Goal: Task Accomplishment & Management: Manage account settings

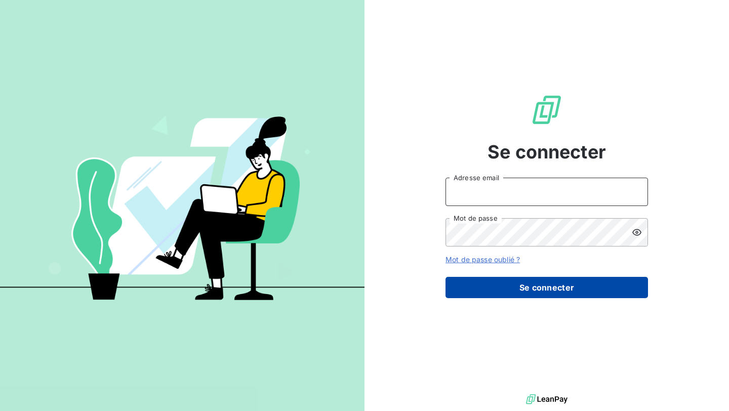
type input "[EMAIL_ADDRESS][DOMAIN_NAME]"
click at [501, 294] on button "Se connecter" at bounding box center [546, 287] width 202 height 21
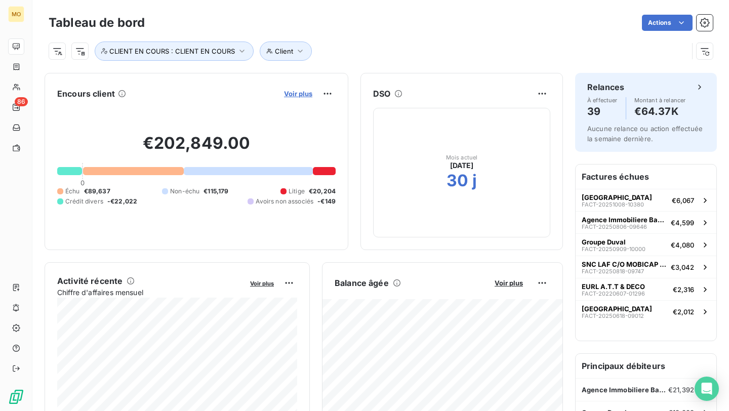
click at [302, 90] on span "Voir plus" at bounding box center [298, 94] width 28 height 8
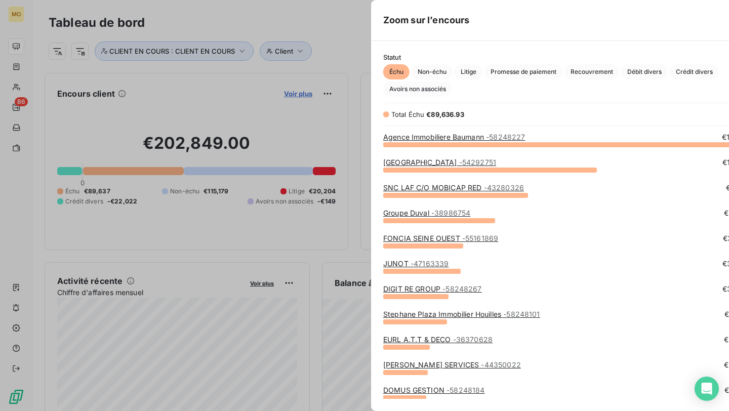
scroll to position [267, 389]
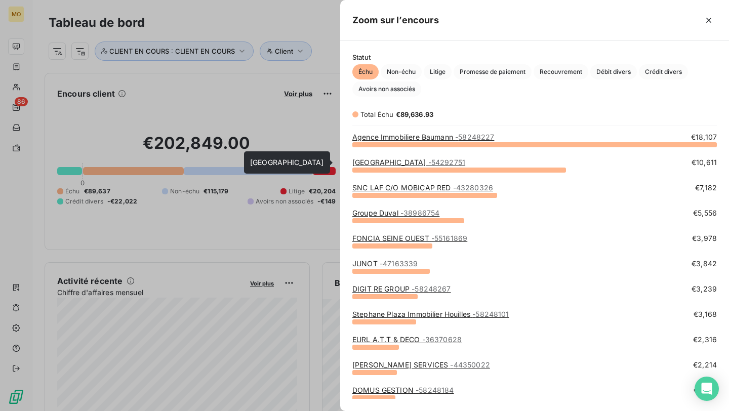
click at [452, 158] on span "- 54292751" at bounding box center [446, 162] width 37 height 9
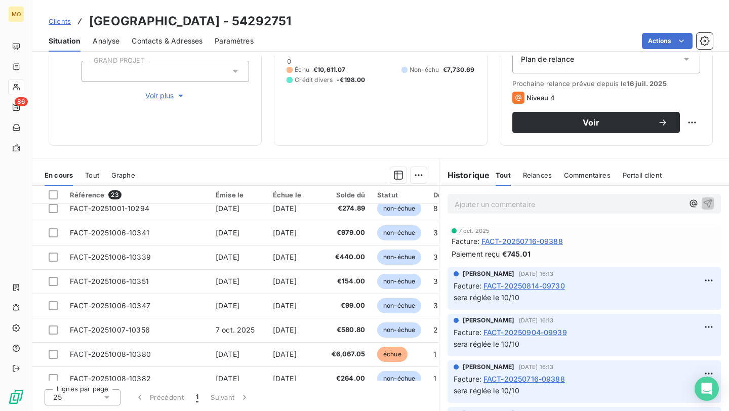
scroll to position [386, 0]
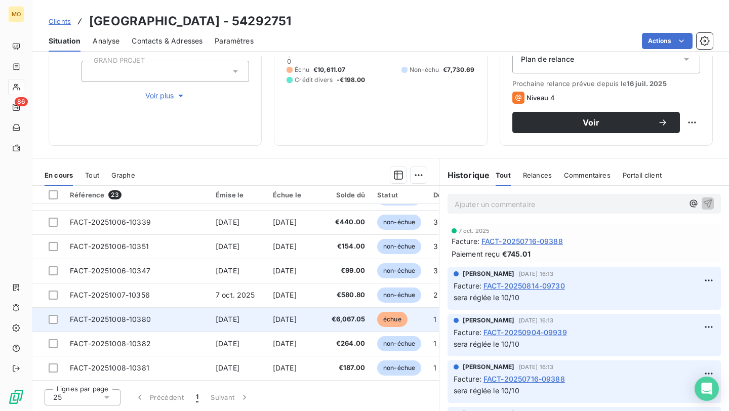
click at [325, 321] on td "[DATE]" at bounding box center [296, 319] width 58 height 24
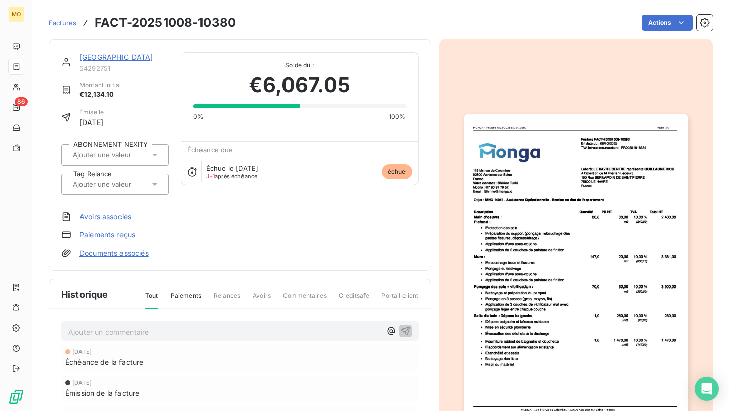
click at [557, 306] on img "button" at bounding box center [576, 272] width 225 height 317
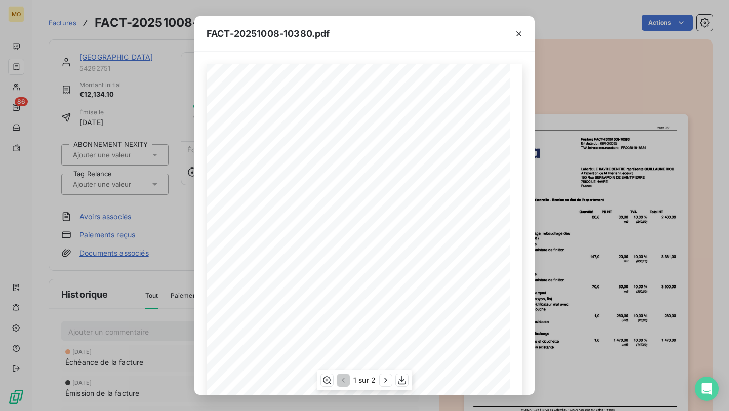
click at [252, 178] on span "MNG 14941 - Assistance Opérationnelle - Remise en état de l'appartement" at bounding box center [321, 179] width 161 height 5
drag, startPoint x: 248, startPoint y: 180, endPoint x: 259, endPoint y: 181, distance: 11.2
click at [259, 181] on span "MNG 14941 - Assistance Opérationnelle - Remise en état de l'appartement" at bounding box center [321, 179] width 161 height 5
copy span "G 14"
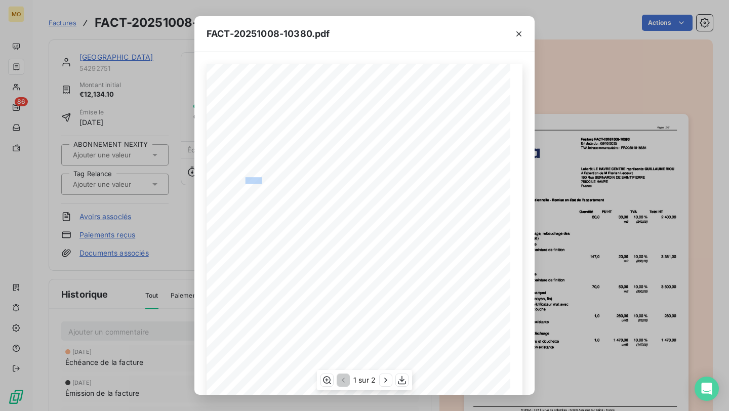
drag, startPoint x: 260, startPoint y: 180, endPoint x: 246, endPoint y: 180, distance: 14.2
click at [246, 180] on span "MNG 14941 - Assistance Opérationnelle - Remise en état de l'appartement" at bounding box center [321, 179] width 161 height 5
copy span "NG 149"
click at [383, 379] on icon "button" at bounding box center [386, 380] width 10 height 10
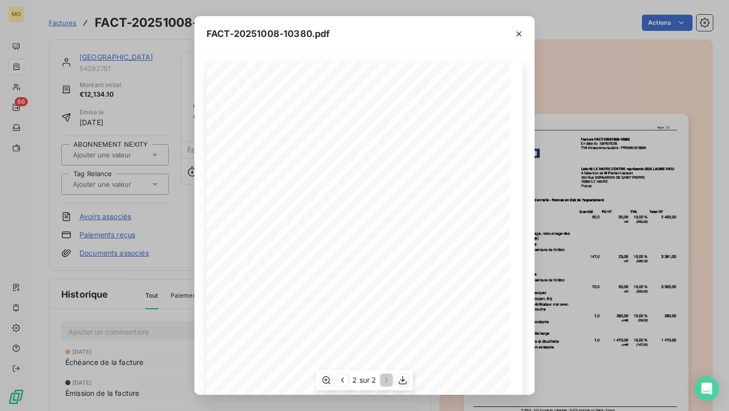
scroll to position [0, 0]
click at [346, 384] on icon "button" at bounding box center [342, 380] width 10 height 10
click at [150, 101] on div "FACT-20251008-10380.pdf 119 bis rue de Colombes 92600 Asnieres sur Seine France…" at bounding box center [364, 205] width 729 height 411
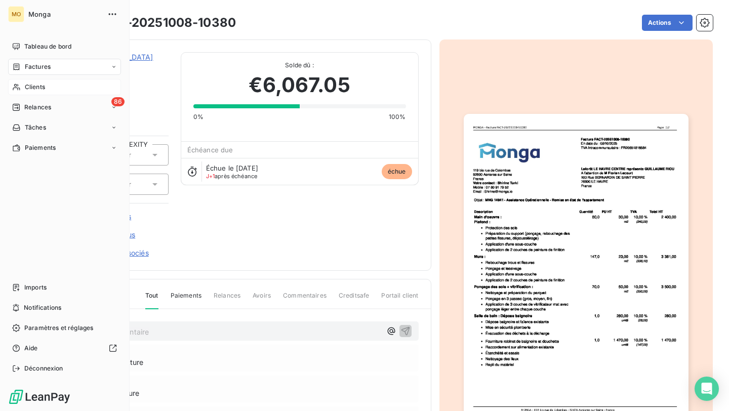
click at [11, 84] on div "Clients" at bounding box center [64, 87] width 113 height 16
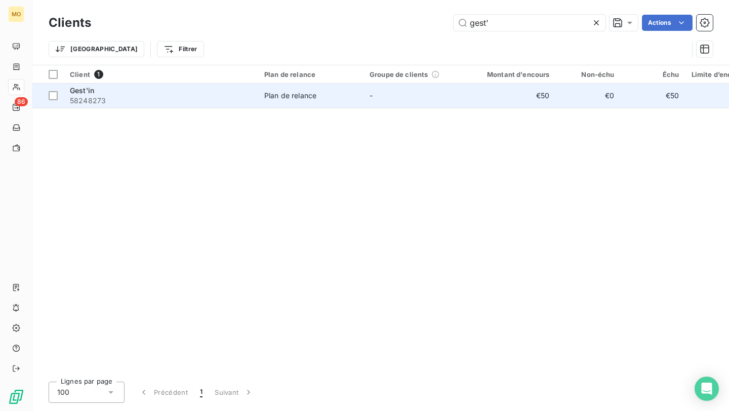
type input "gest'"
click at [210, 93] on div "Gest'in" at bounding box center [161, 91] width 182 height 10
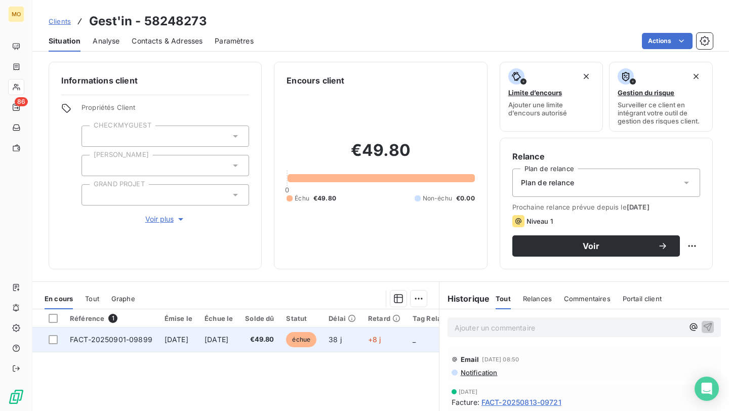
click at [239, 336] on td "[DATE]" at bounding box center [218, 340] width 40 height 24
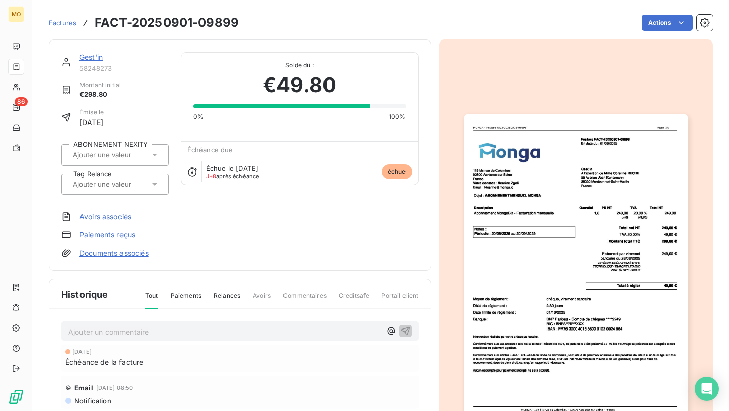
click at [669, 243] on img "button" at bounding box center [576, 272] width 225 height 317
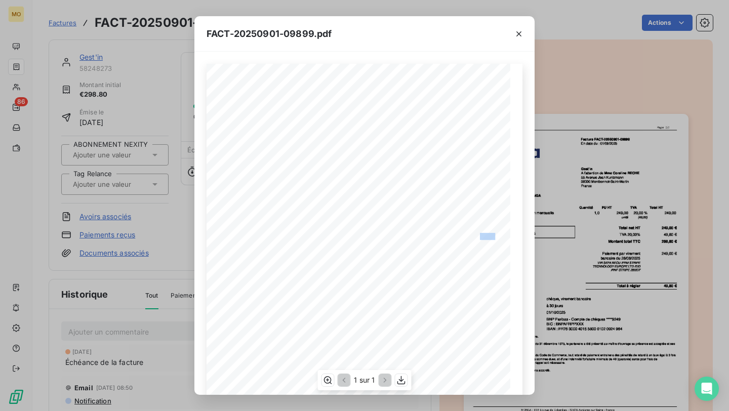
drag, startPoint x: 471, startPoint y: 238, endPoint x: 495, endPoint y: 238, distance: 24.3
click at [495, 238] on div "119 bis rue de Colombes 92600 Asnieres sur Seine France Votre contact : Nesrine…" at bounding box center [365, 278] width 304 height 429
click at [495, 238] on span "298,80" at bounding box center [487, 235] width 15 height 5
click at [517, 33] on icon "button" at bounding box center [519, 34] width 10 height 10
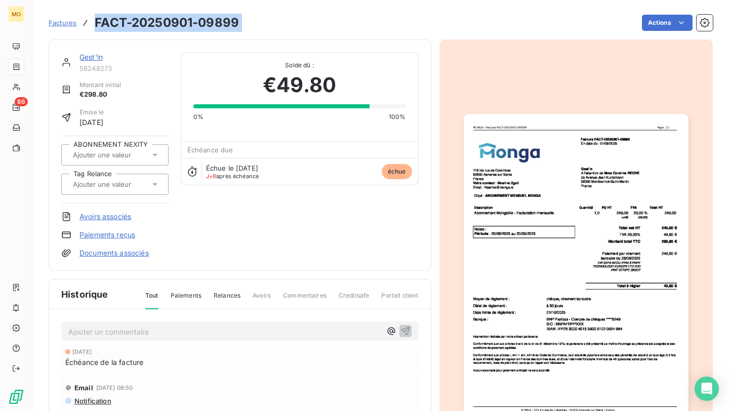
copy section "FACT-20250901-09899 Actions"
drag, startPoint x: 97, startPoint y: 23, endPoint x: 422, endPoint y: 46, distance: 326.3
click at [422, 46] on section "Factures FACT-20250901-09899 Actions Gest'in 58248273 Montant initial €298.80 É…" at bounding box center [380, 205] width 697 height 411
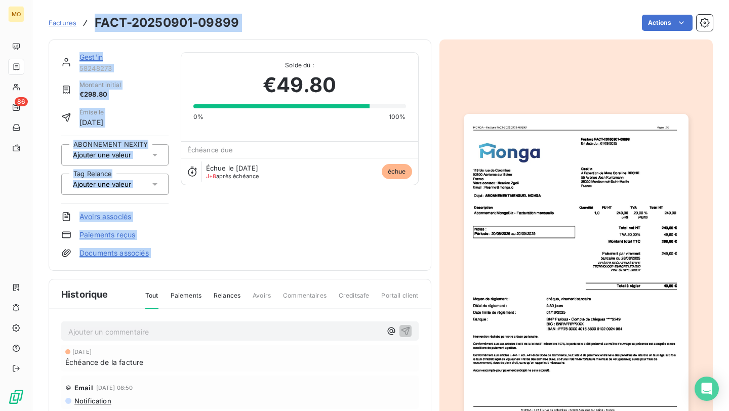
click at [609, 244] on img "button" at bounding box center [576, 272] width 225 height 317
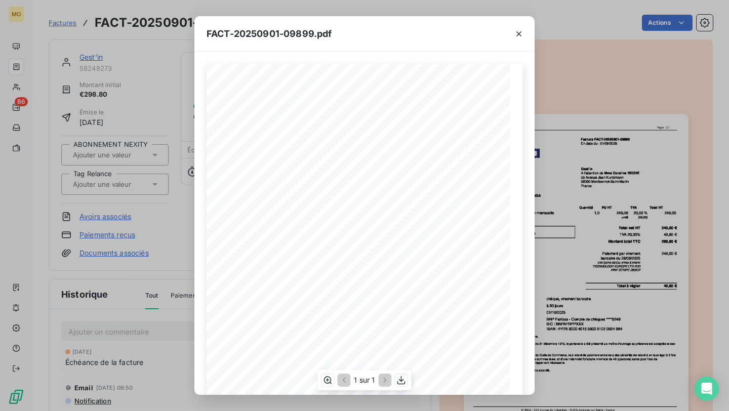
click at [190, 107] on div "FACT-20250901-09899.pdf 119 bis rue de Colombes 92600 Asnieres sur Seine France…" at bounding box center [364, 205] width 729 height 411
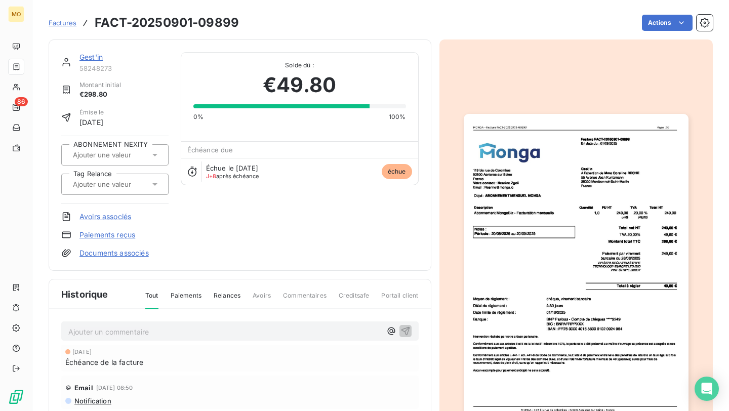
click at [97, 60] on link "Gest'in" at bounding box center [90, 57] width 23 height 9
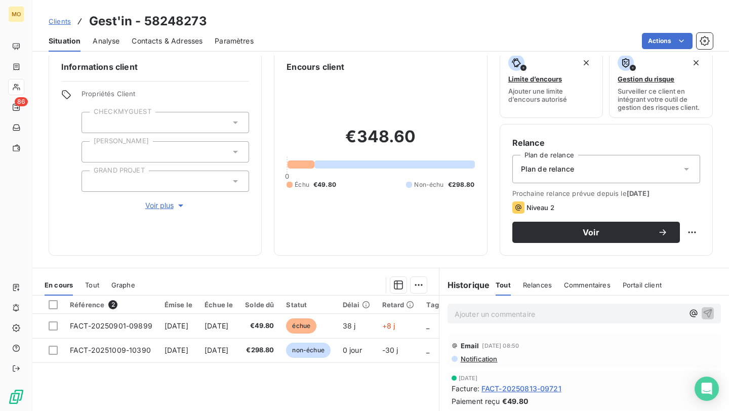
scroll to position [19, 0]
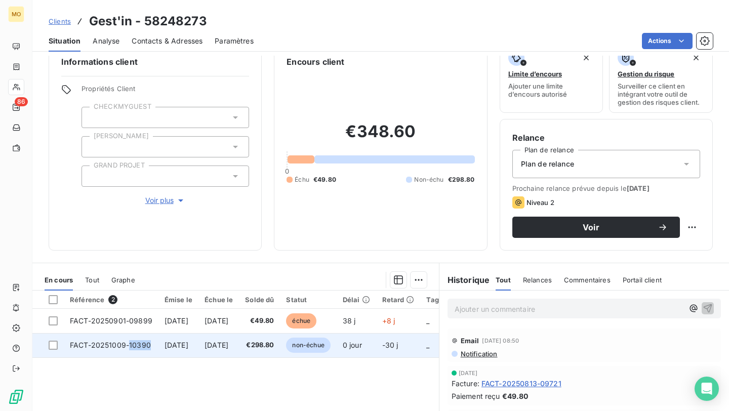
copy span "10390"
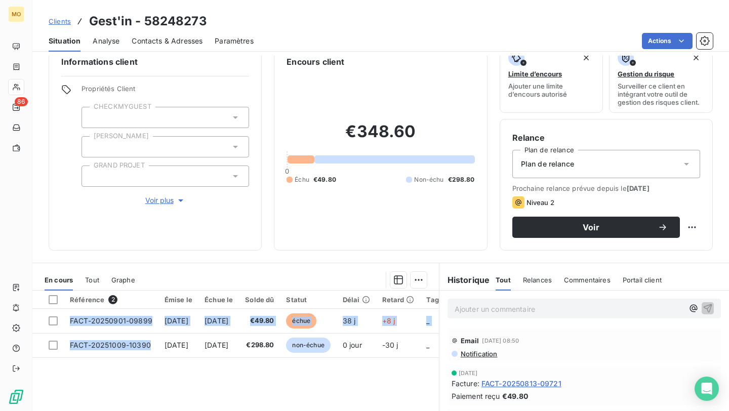
drag, startPoint x: 153, startPoint y: 345, endPoint x: 253, endPoint y: 411, distance: 119.5
click at [253, 411] on div "Référence 2 Émise le Échue le Solde dû Statut Délai Retard Tag Relance ABONNEME…" at bounding box center [235, 388] width 406 height 195
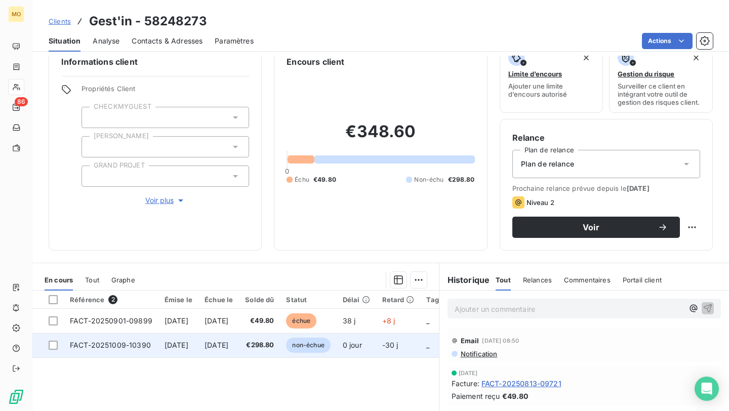
click at [280, 335] on td "€298.80" at bounding box center [259, 345] width 41 height 24
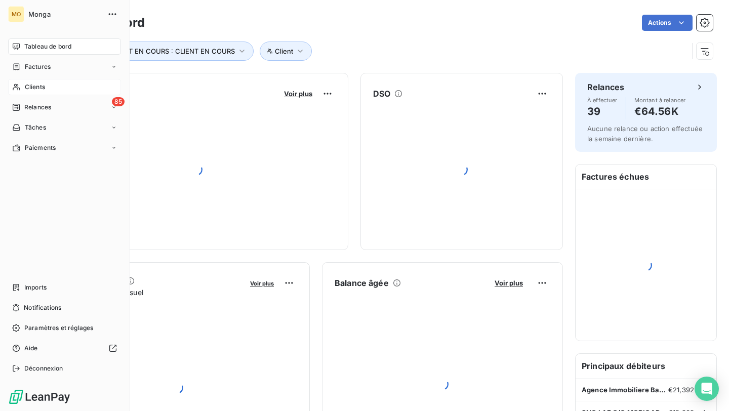
click at [21, 85] on div "Clients" at bounding box center [64, 87] width 113 height 16
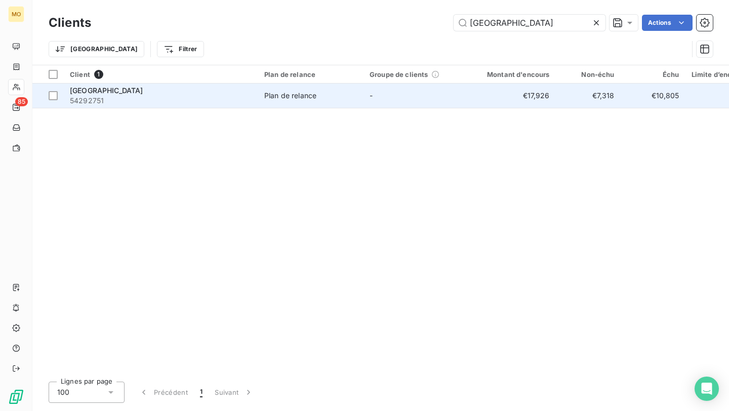
type input "[GEOGRAPHIC_DATA]"
click at [134, 103] on span "54292751" at bounding box center [161, 101] width 182 height 10
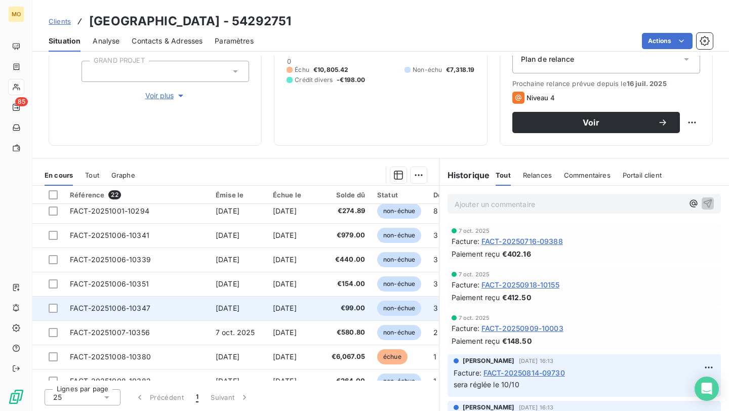
scroll to position [351, 0]
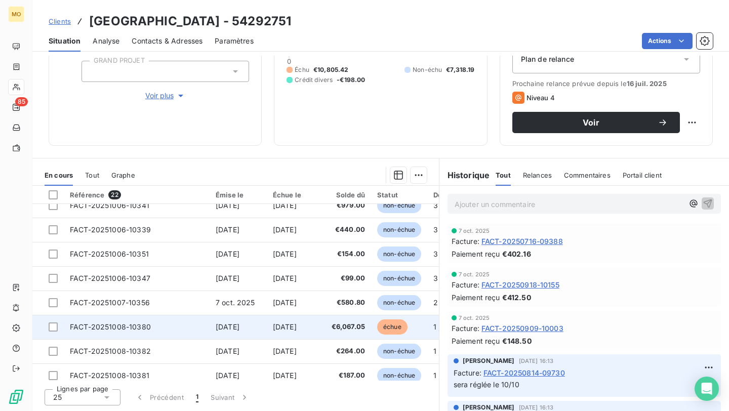
click at [239, 324] on span "[DATE]" at bounding box center [228, 326] width 24 height 9
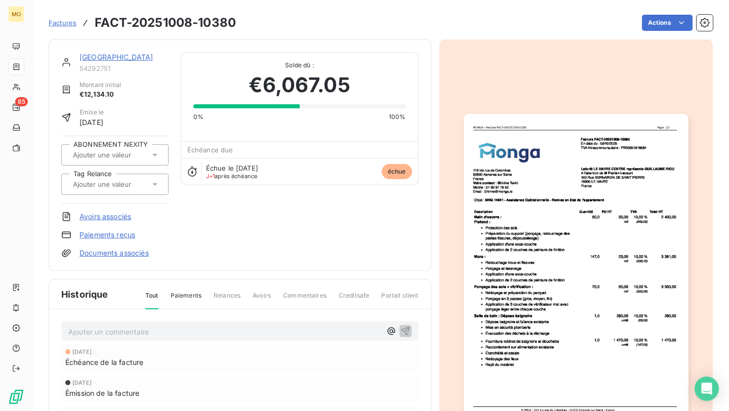
click at [310, 338] on div "Ajouter un commentaire ﻿" at bounding box center [239, 331] width 357 height 20
click at [309, 330] on p "Ajouter un commentaire ﻿" at bounding box center [224, 331] width 313 height 13
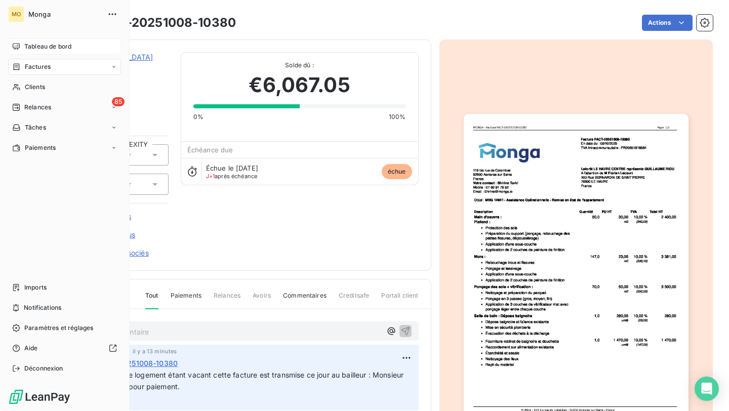
click at [14, 47] on icon at bounding box center [16, 47] width 8 height 8
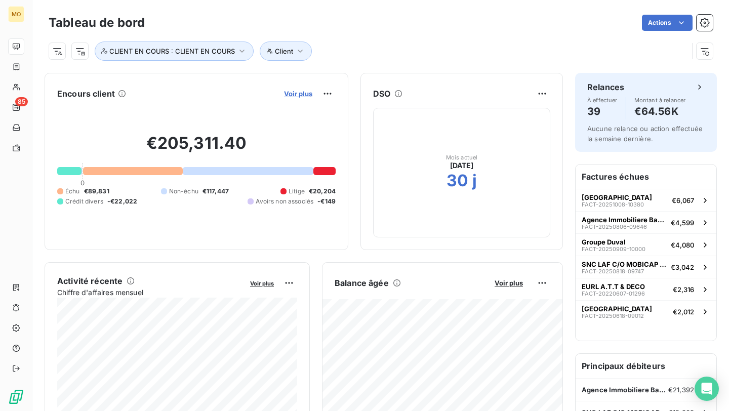
click at [296, 95] on span "Voir plus" at bounding box center [298, 94] width 28 height 8
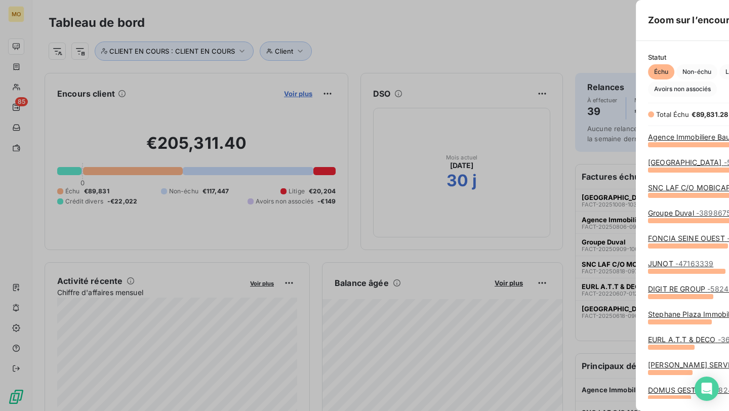
scroll to position [267, 389]
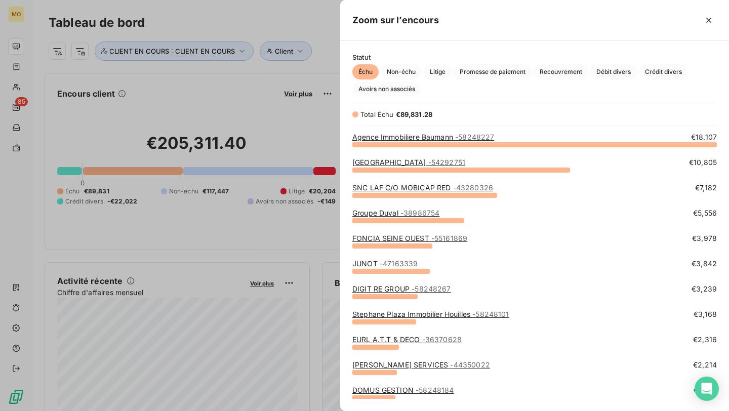
click at [5, 75] on div at bounding box center [364, 205] width 729 height 411
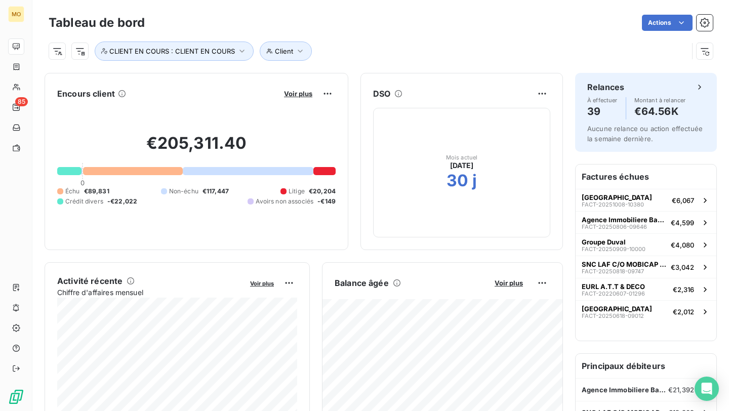
click at [14, 82] on div at bounding box center [364, 205] width 729 height 411
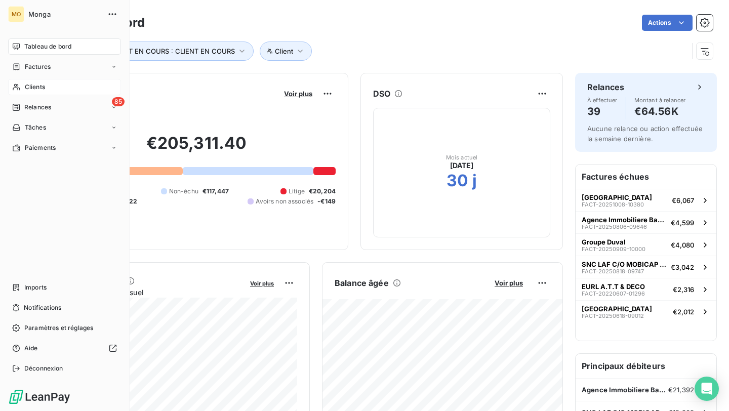
click at [19, 87] on icon at bounding box center [16, 87] width 9 height 8
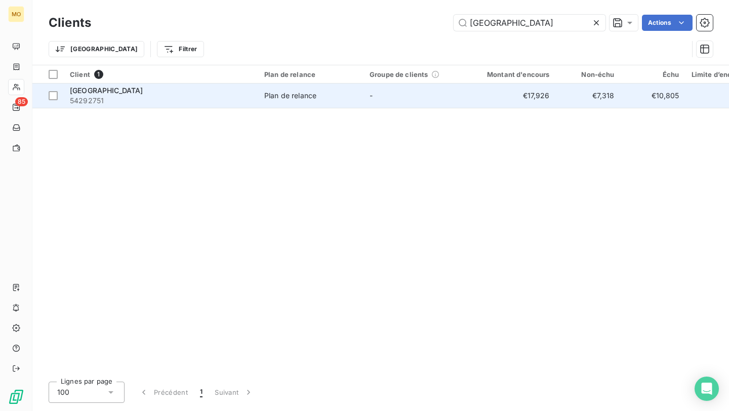
click at [180, 94] on div "[GEOGRAPHIC_DATA]" at bounding box center [161, 91] width 182 height 10
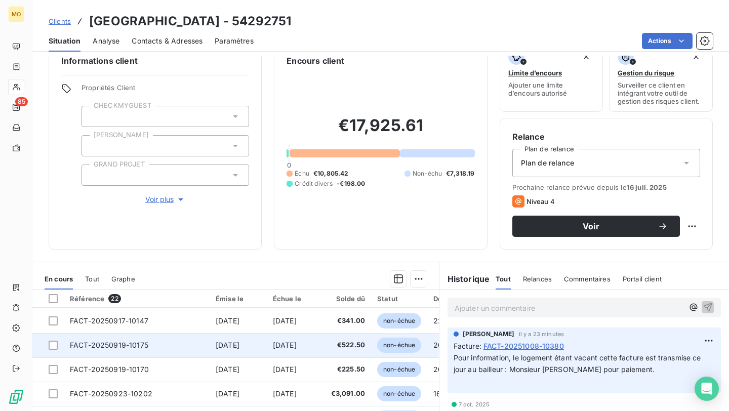
scroll to position [21, 0]
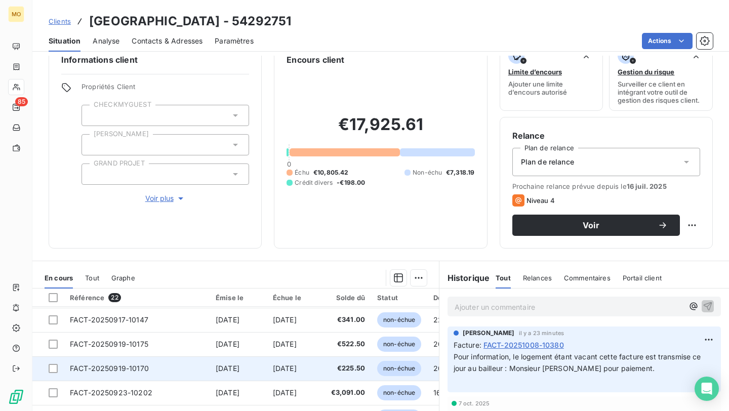
click at [195, 367] on td "FACT-20250919-10170" at bounding box center [137, 368] width 146 height 24
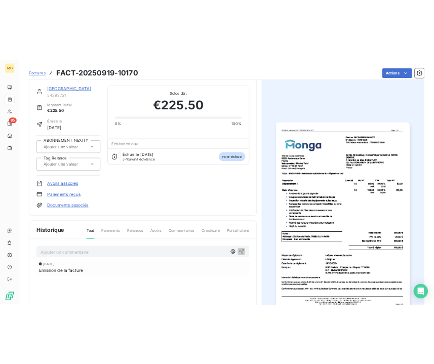
scroll to position [5, 0]
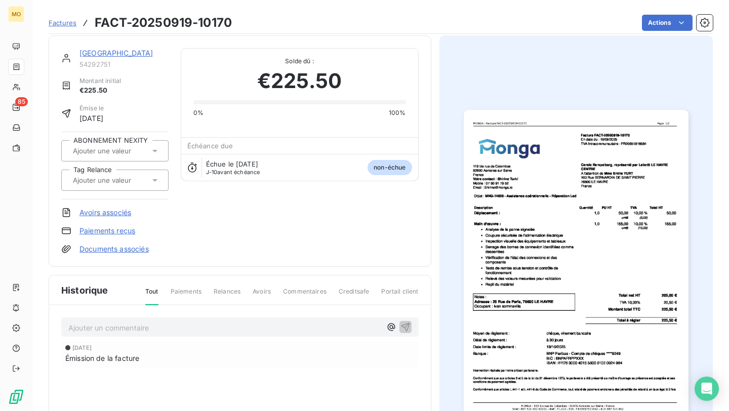
click at [678, 31] on div "Factures FACT-20250919-10170 Actions" at bounding box center [381, 22] width 664 height 21
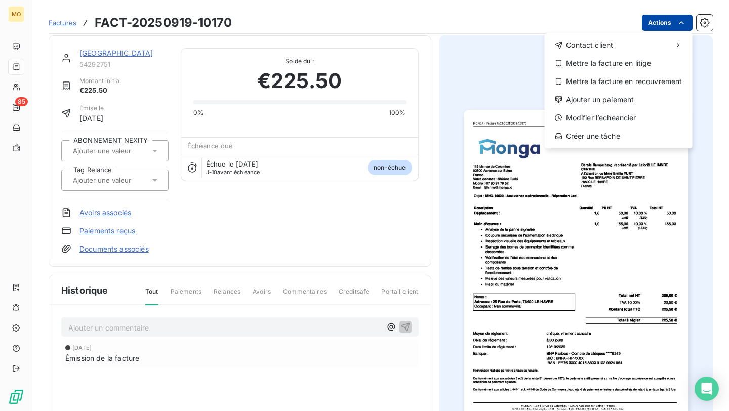
click at [660, 23] on html "MO 85 Factures FACT-20250919-10170 Actions Contact client Mettre la facture en …" at bounding box center [364, 205] width 729 height 411
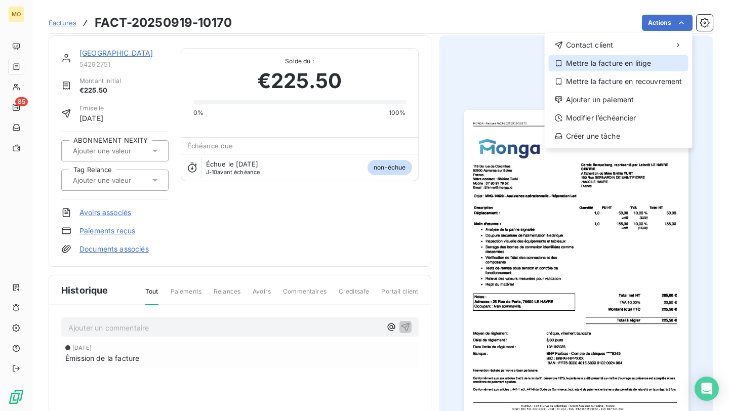
click at [608, 63] on div "Mettre la facture en litige" at bounding box center [619, 63] width 140 height 16
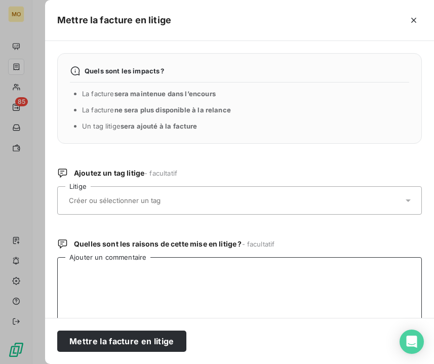
click at [152, 278] on textarea "Ajouter un commentaire" at bounding box center [239, 309] width 364 height 105
paste textarea "une demande SAV a été faite par la locataire, il n'est jamais retourner"
click at [217, 273] on textarea "une demande SAV a été faite par la locataire, il n'est jamais retourner" at bounding box center [239, 309] width 364 height 105
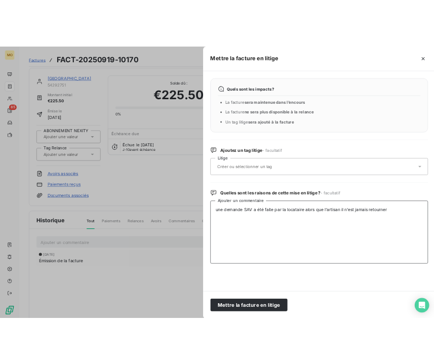
scroll to position [0, 0]
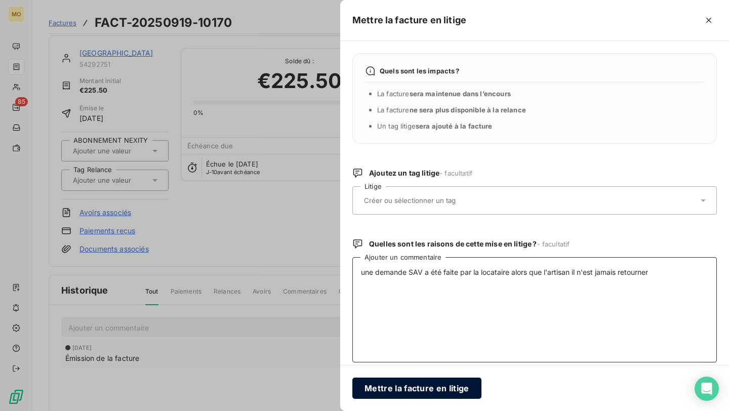
type textarea "une demande SAV a été faite par la locataire alors que l'artisan il n'est jamai…"
click at [425, 390] on button "Mettre la facture en litige" at bounding box center [416, 388] width 129 height 21
